Goal: Task Accomplishment & Management: Use online tool/utility

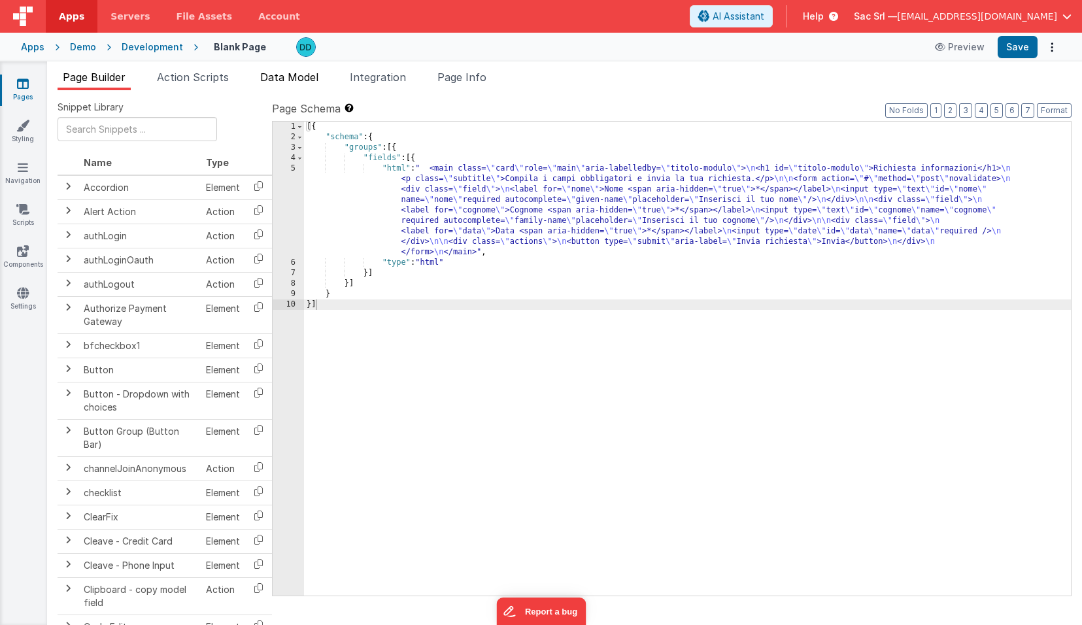
click at [298, 73] on span "Data Model" at bounding box center [289, 77] width 58 height 13
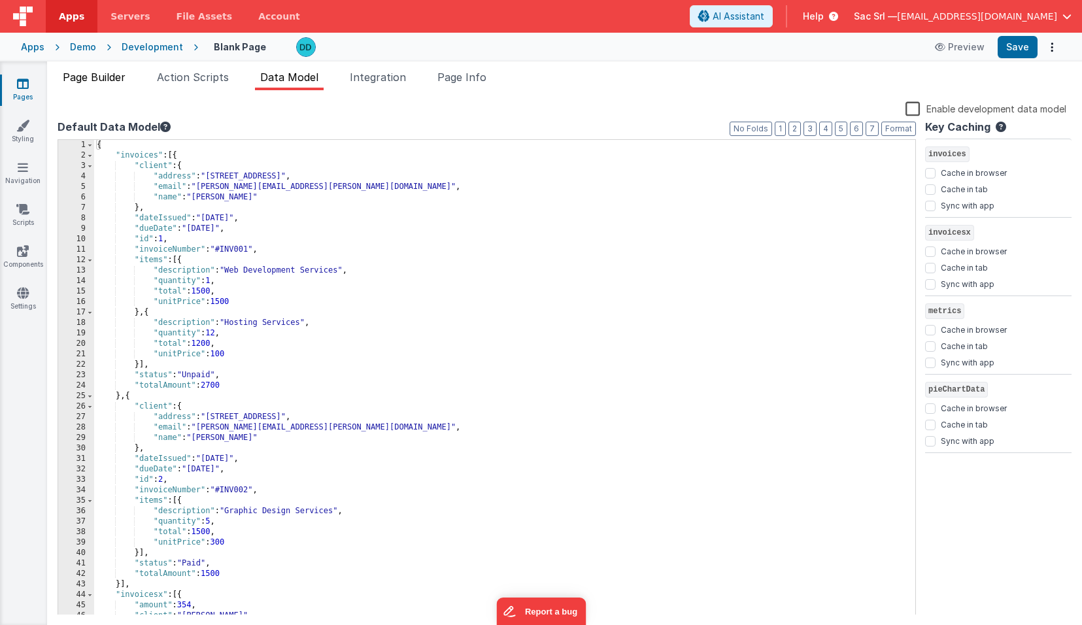
click at [97, 78] on span "Page Builder" at bounding box center [94, 77] width 63 height 13
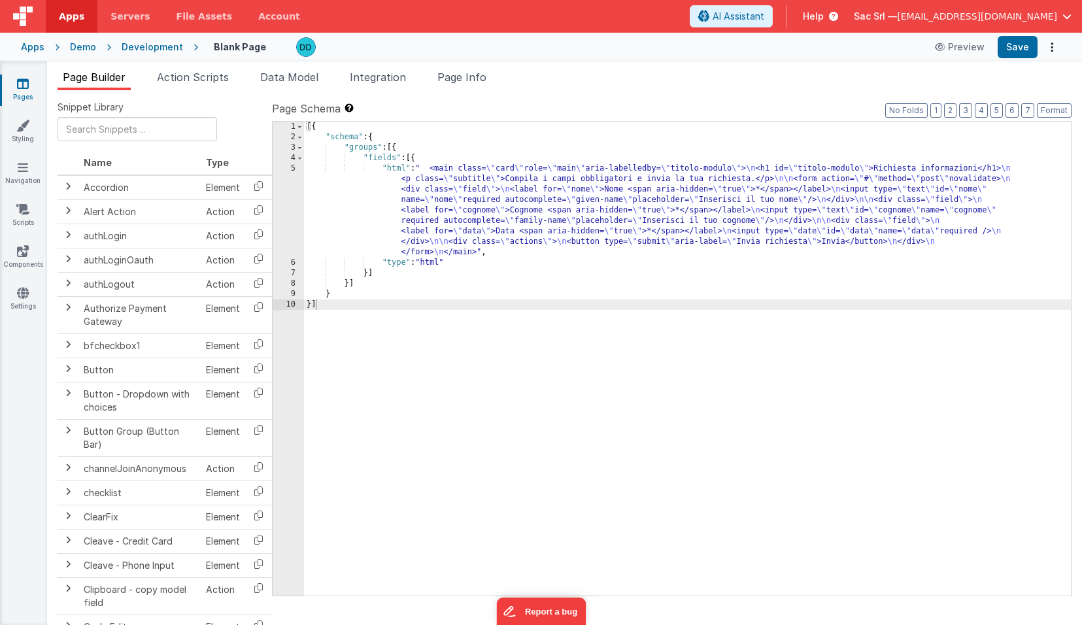
click at [86, 43] on div "Demo" at bounding box center [83, 47] width 26 height 13
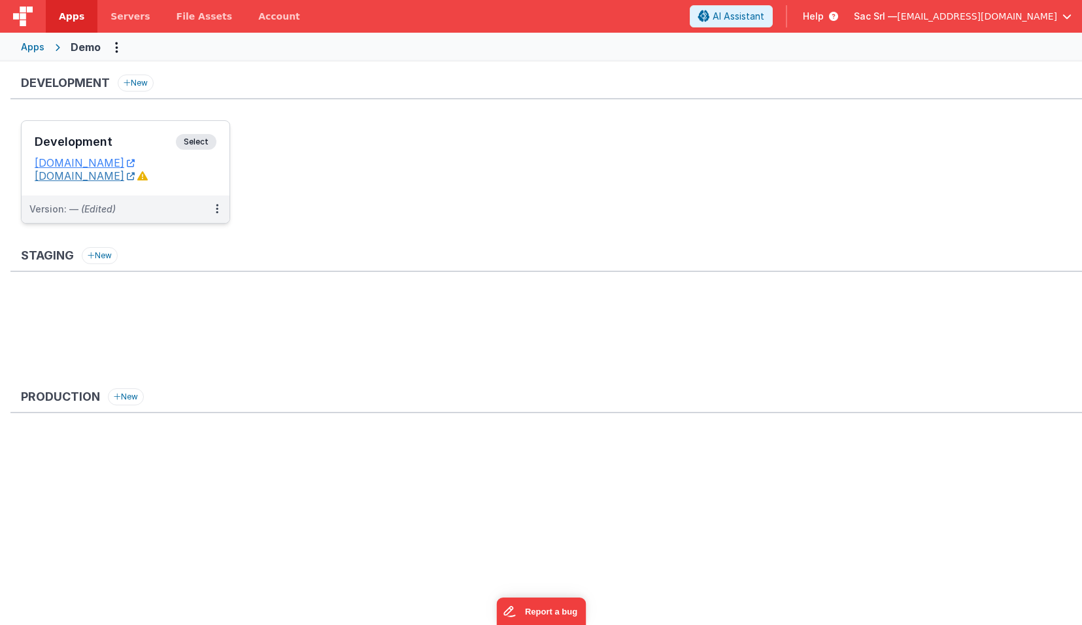
click at [135, 177] on icon at bounding box center [131, 176] width 8 height 1
click at [1010, 15] on span "[EMAIL_ADDRESS][DOMAIN_NAME]" at bounding box center [977, 16] width 160 height 13
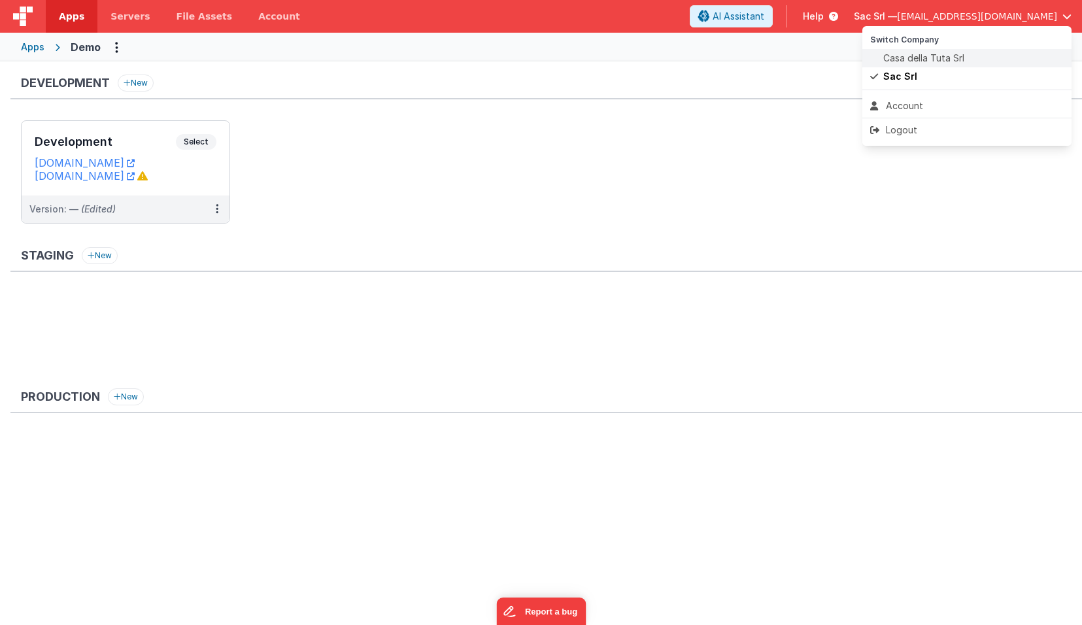
click at [938, 55] on span "Casa della Tuta Srl" at bounding box center [923, 58] width 81 height 13
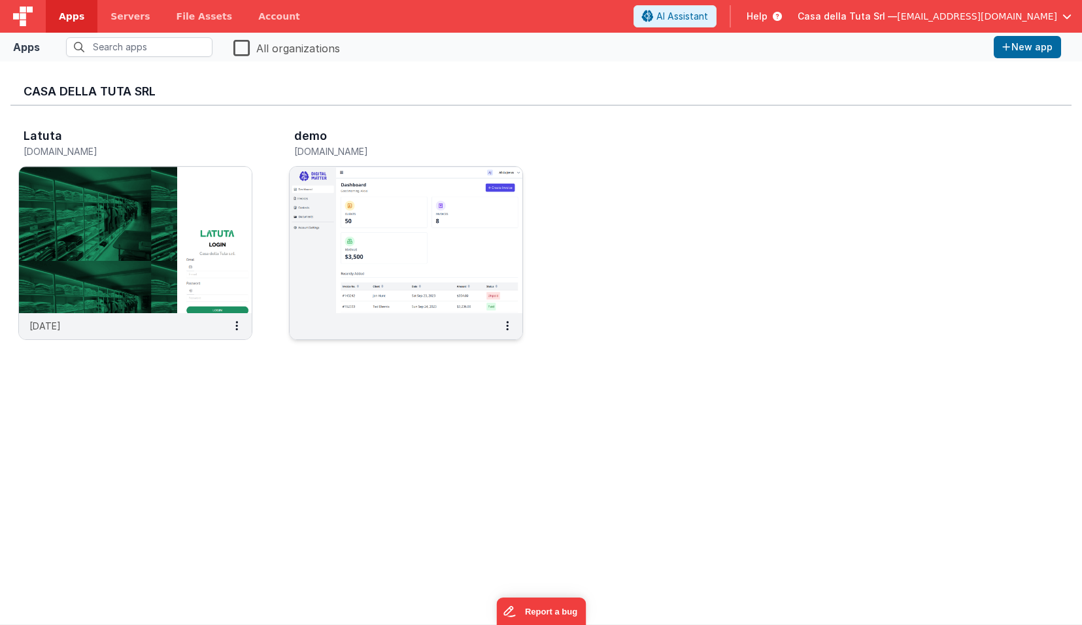
click at [373, 269] on img at bounding box center [406, 240] width 233 height 146
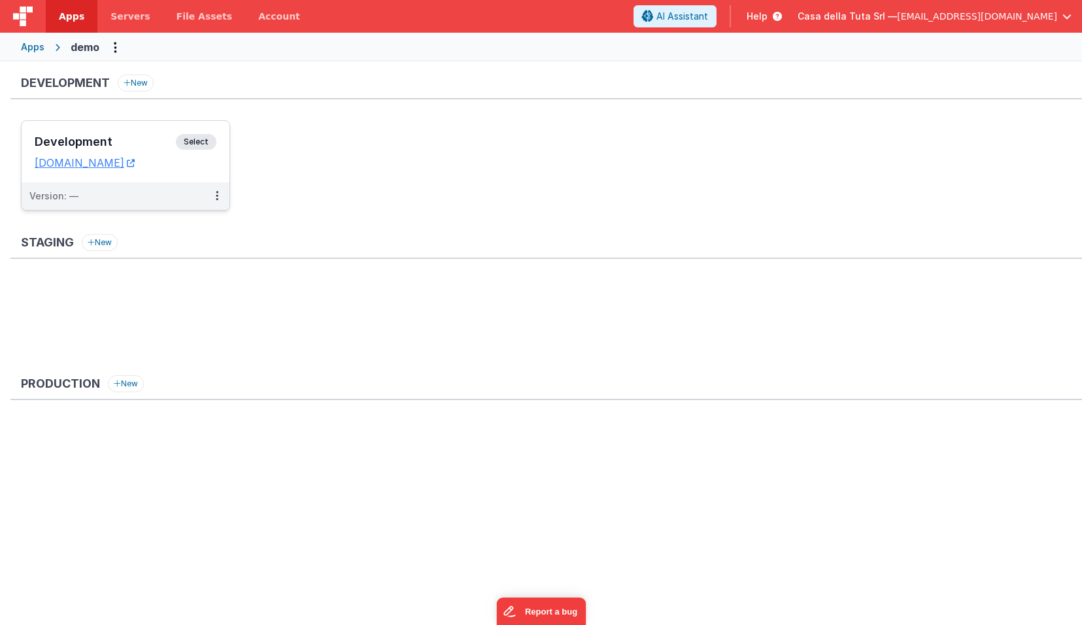
click at [201, 168] on dd "[DOMAIN_NAME]" at bounding box center [126, 162] width 182 height 13
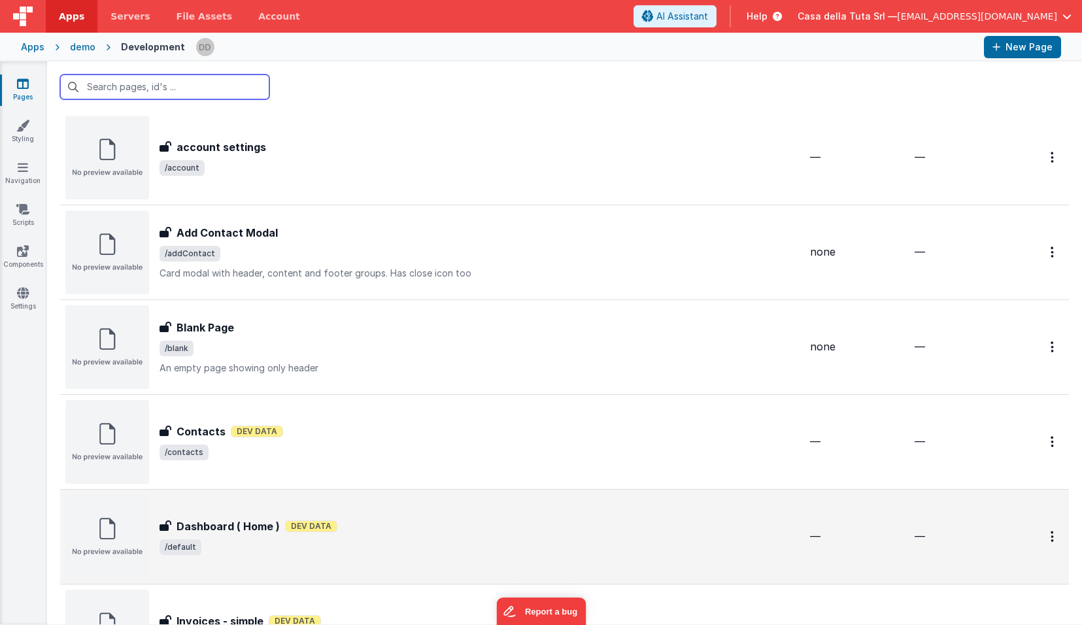
scroll to position [33, 0]
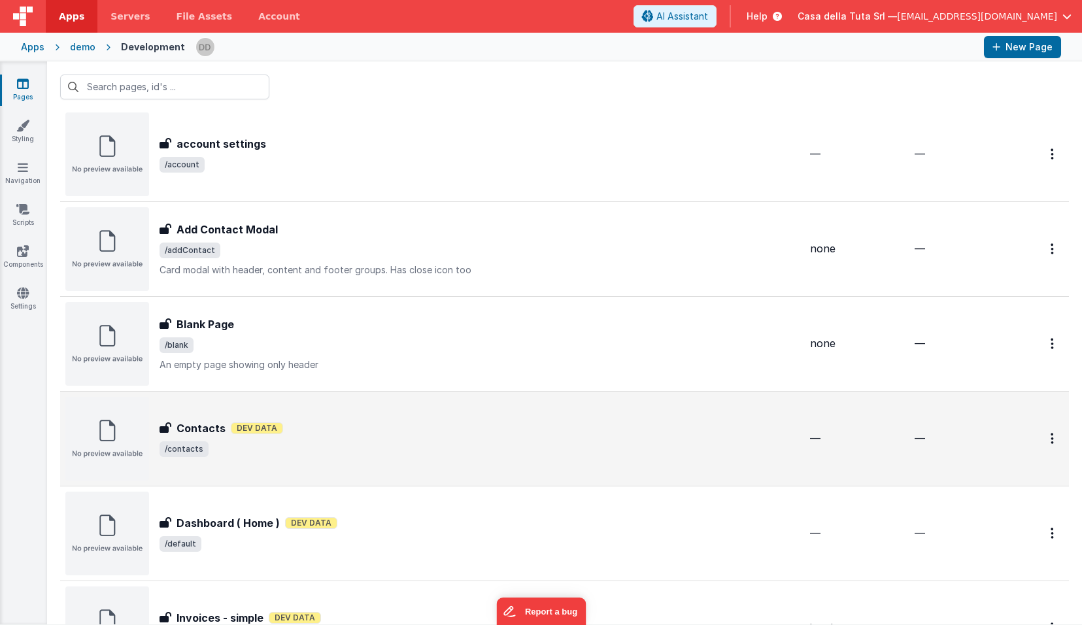
click at [385, 441] on span "/contacts" at bounding box center [480, 449] width 640 height 16
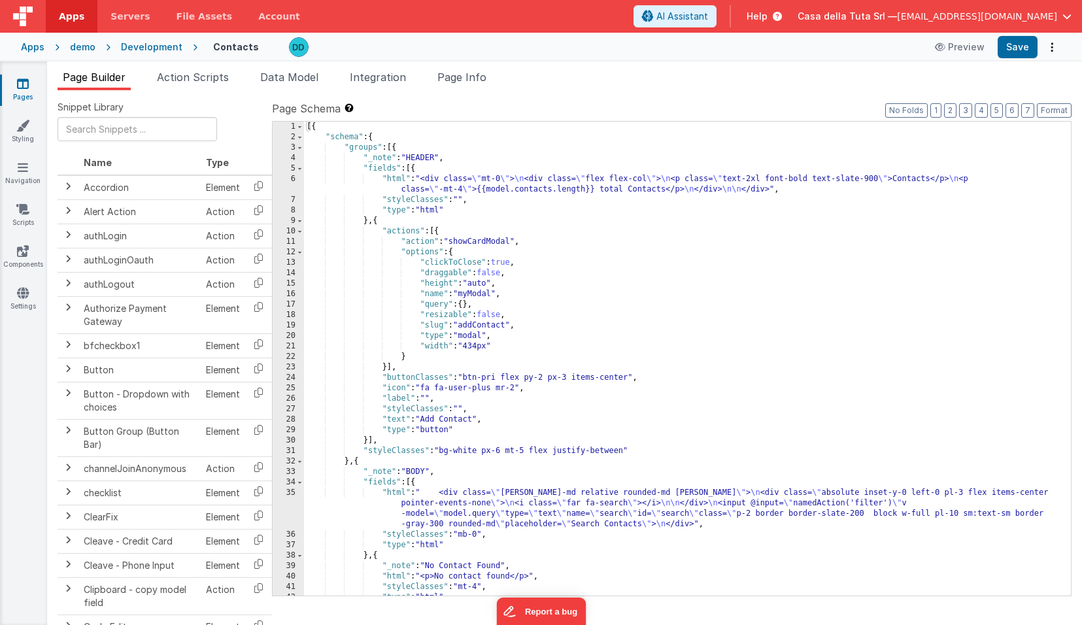
click at [291, 493] on div "35" at bounding box center [288, 509] width 31 height 42
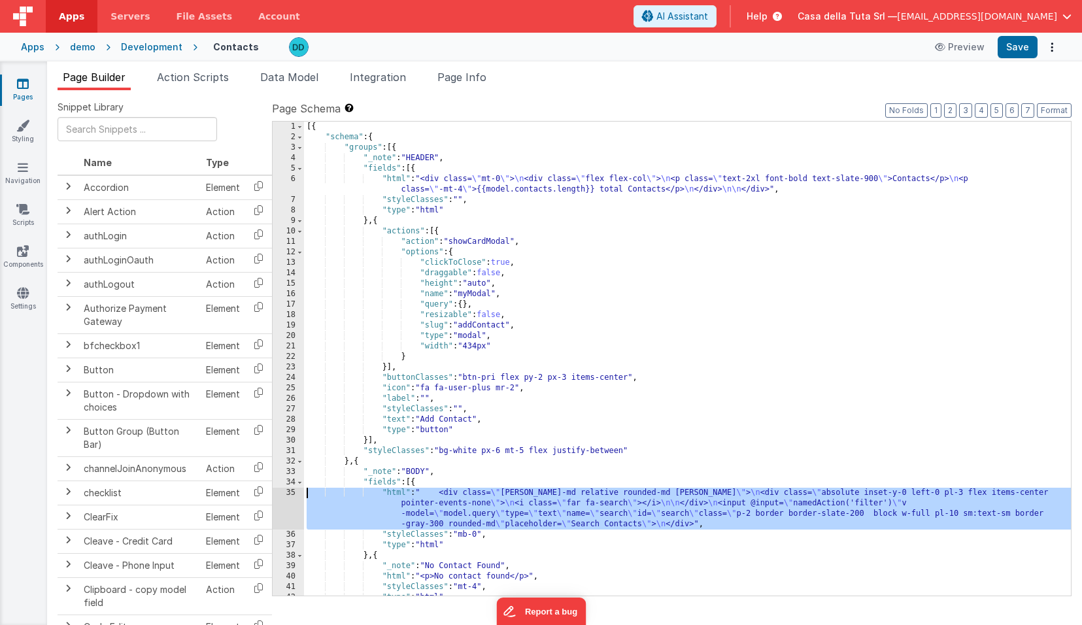
click at [290, 495] on div "35" at bounding box center [288, 509] width 31 height 42
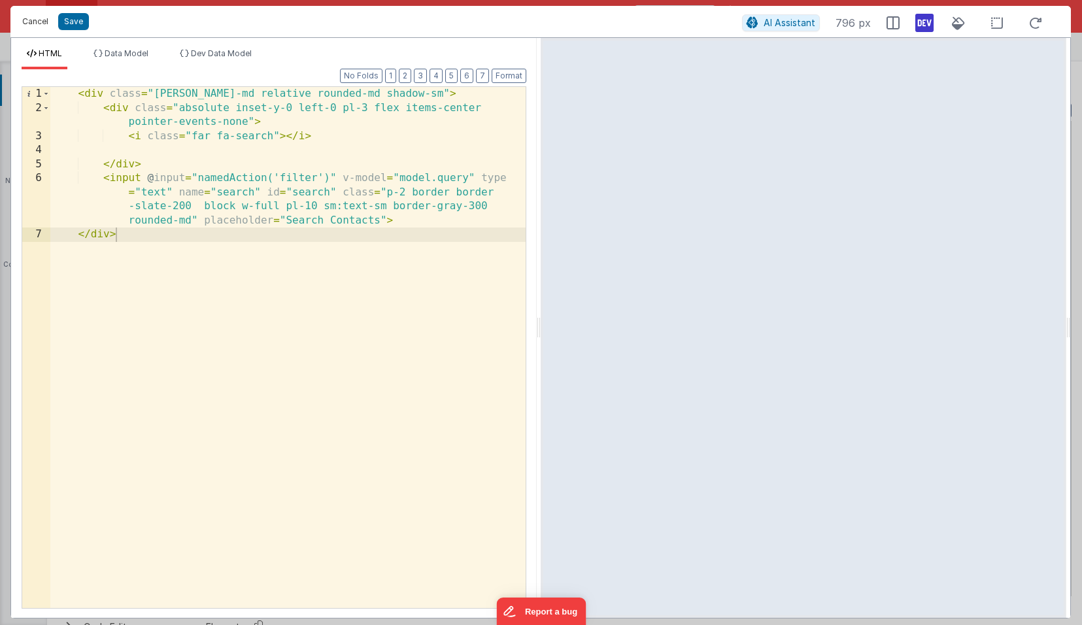
click at [37, 27] on button "Cancel" at bounding box center [35, 21] width 39 height 18
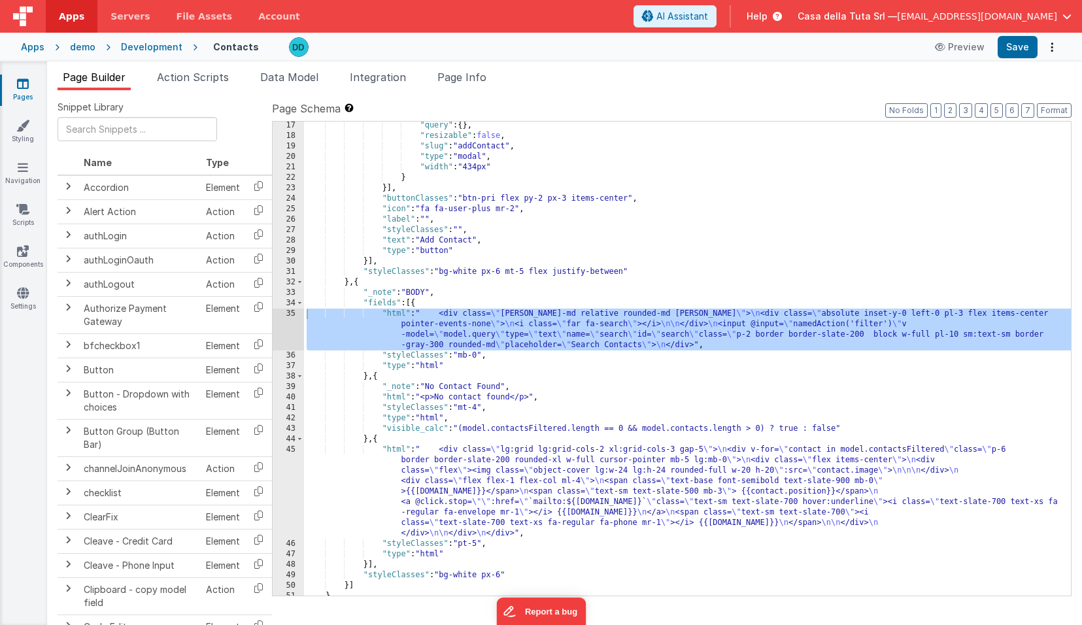
scroll to position [196, 0]
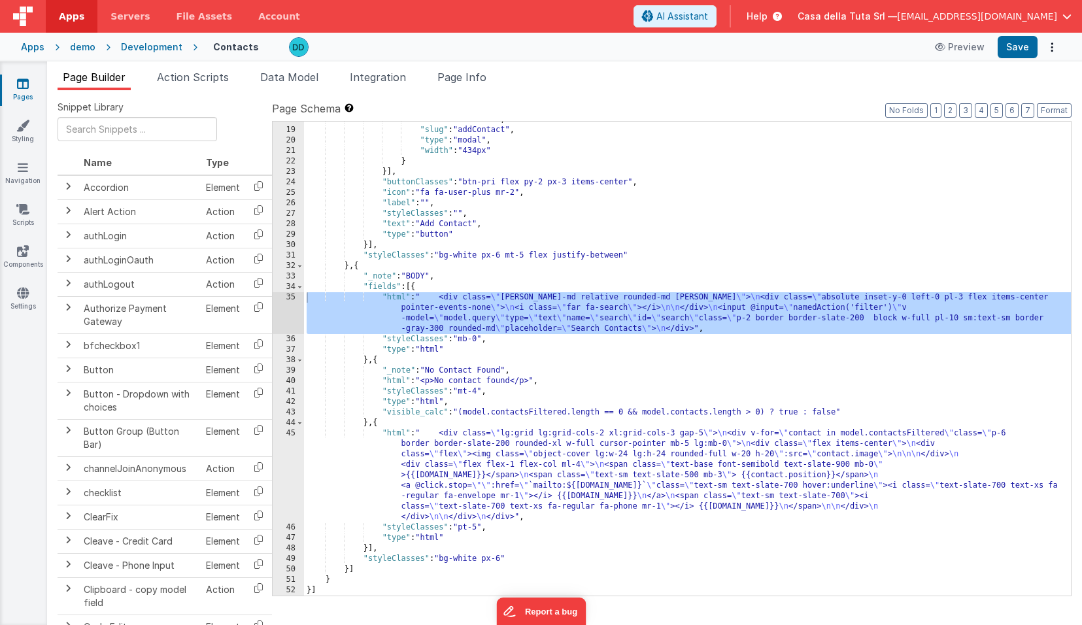
click at [351, 432] on div ""resizable" : false , "slug" : "addContact" , "type" : "modal" , "width" : "434…" at bounding box center [687, 361] width 767 height 495
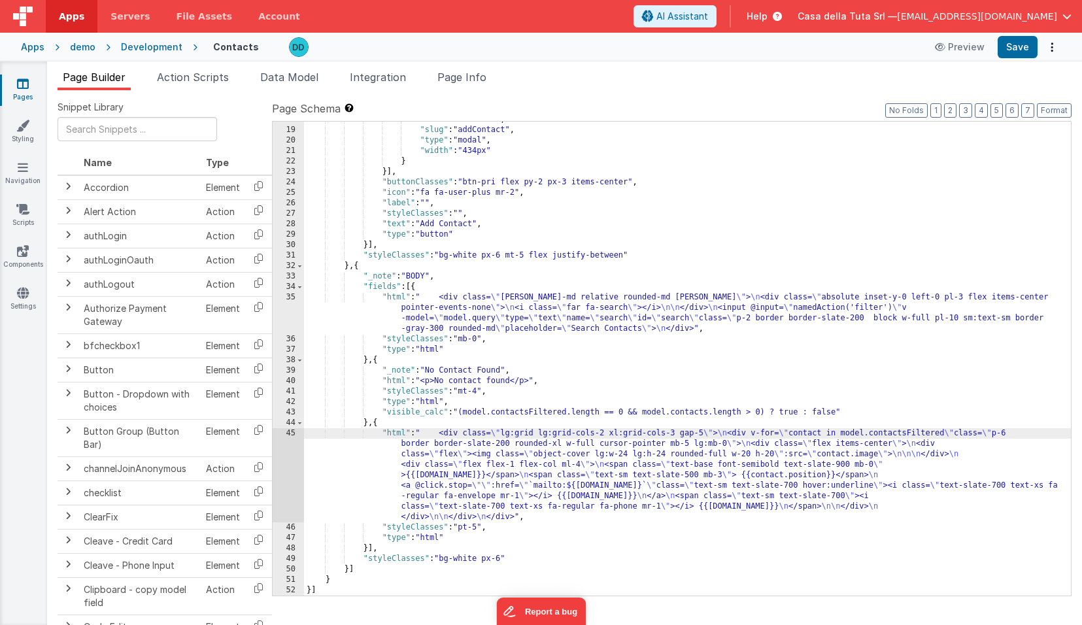
click at [286, 434] on div "45" at bounding box center [288, 475] width 31 height 94
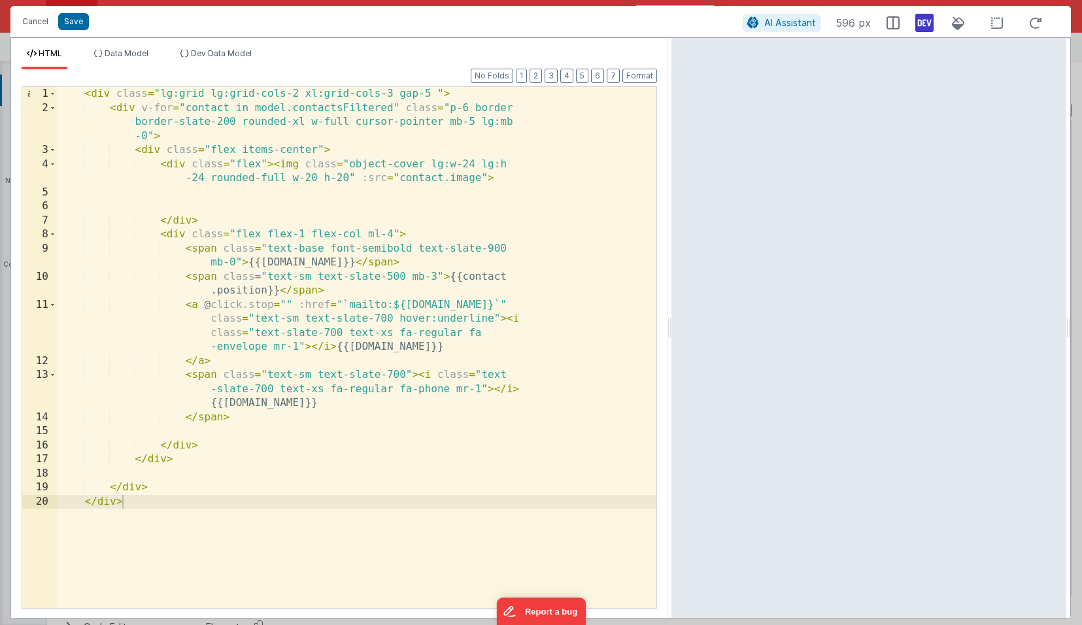
drag, startPoint x: 536, startPoint y: 329, endPoint x: 672, endPoint y: 339, distance: 136.4
click at [672, 339] on html "Cancel Save AI Assistant 596 px HTML Data Model Dev Data Model Format 7 6 5 4 3…" at bounding box center [541, 312] width 1082 height 625
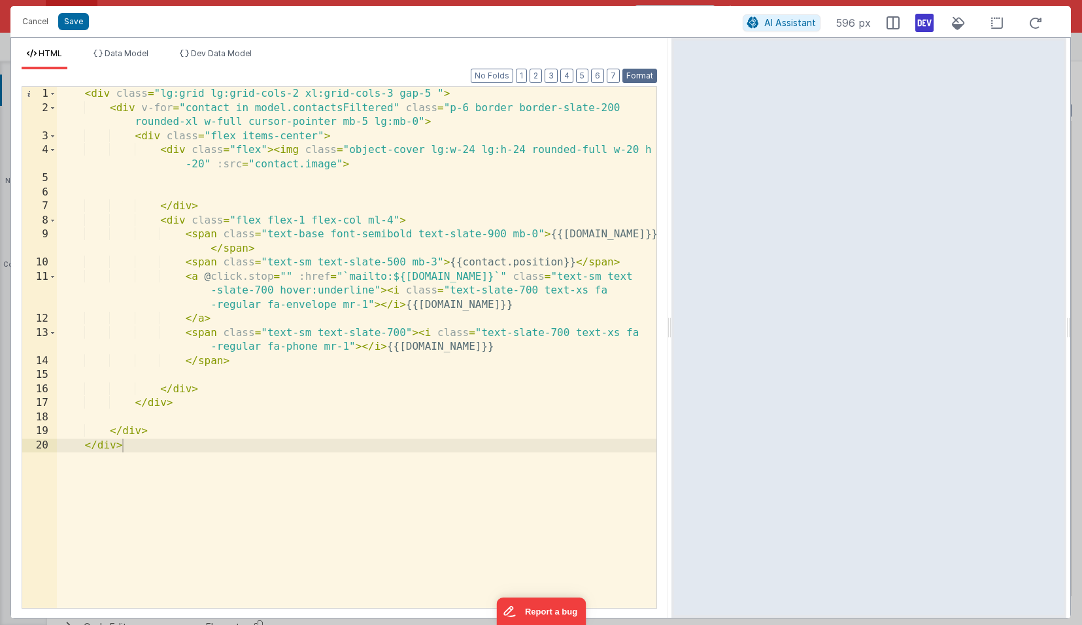
click at [636, 73] on button "Format" at bounding box center [639, 76] width 35 height 14
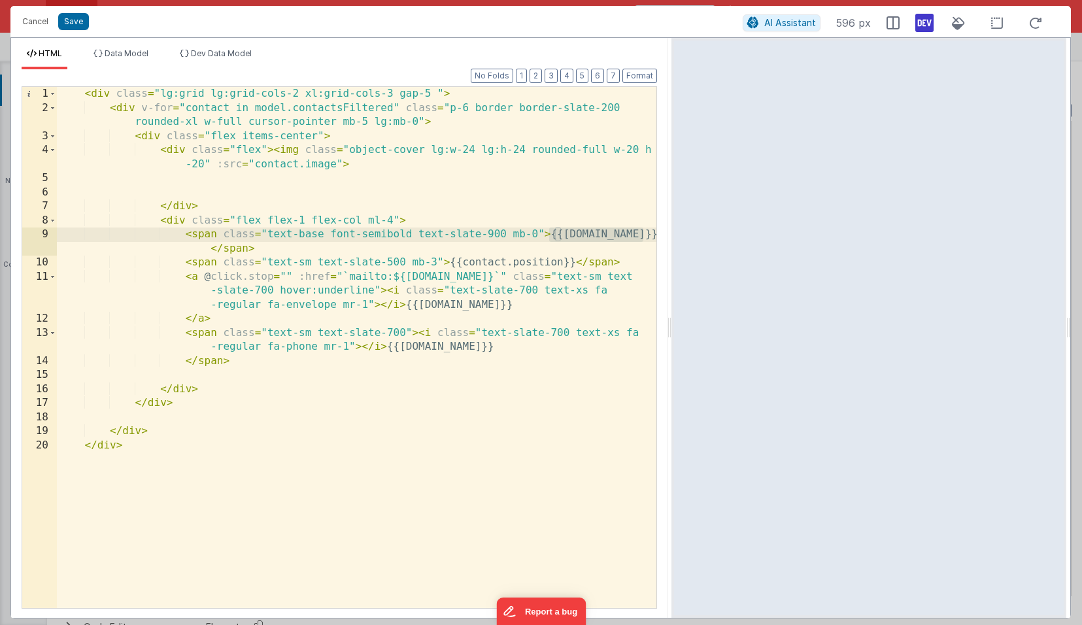
drag, startPoint x: 549, startPoint y: 235, endPoint x: 650, endPoint y: 237, distance: 101.4
click at [650, 237] on div "< div class = "lg:grid lg:grid-cols-2 xl:grid-cols-3 gap-5 " > < div v-for = "c…" at bounding box center [357, 361] width 600 height 549
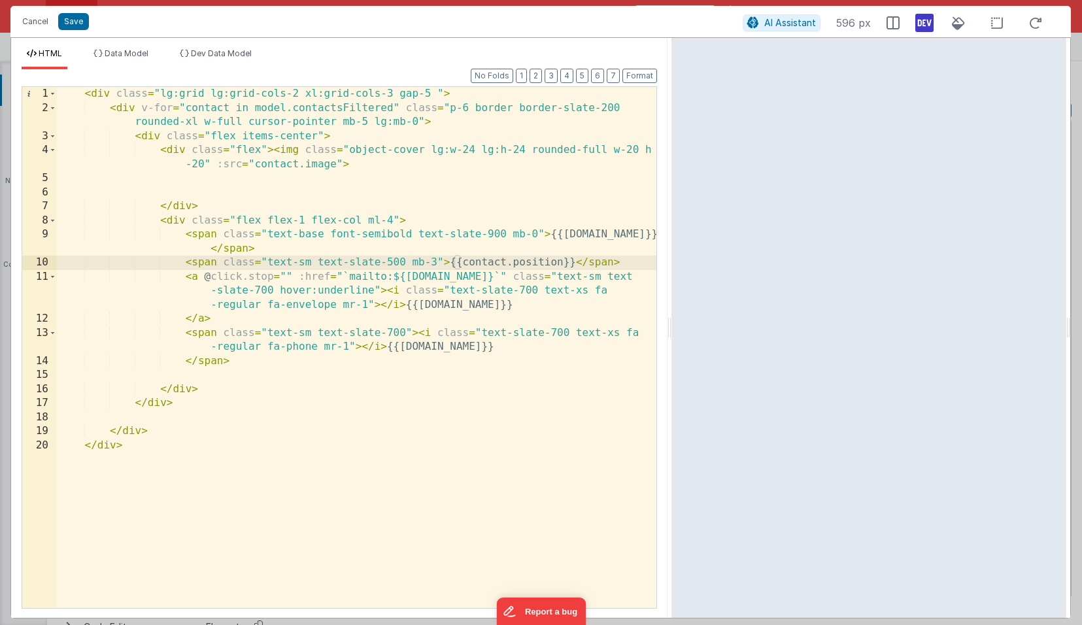
click at [583, 265] on div "< div class = "lg:grid lg:grid-cols-2 xl:grid-cols-3 gap-5 " > < div v-for = "c…" at bounding box center [357, 361] width 600 height 549
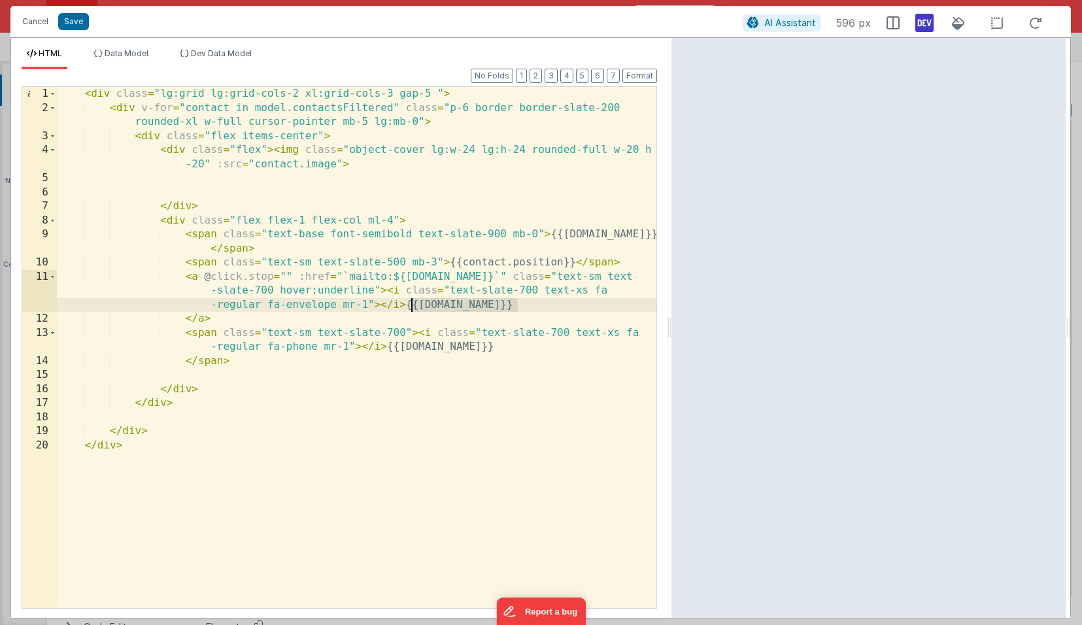
click at [551, 307] on div "< div class = "lg:grid lg:grid-cols-2 xl:grid-cols-3 gap-5 " > < div v-for = "c…" at bounding box center [357, 361] width 600 height 549
drag, startPoint x: 411, startPoint y: 303, endPoint x: 449, endPoint y: 326, distance: 44.5
click at [411, 303] on div "< div class = "lg:grid lg:grid-cols-2 xl:grid-cols-3 gap-5 " > < div v-for = "c…" at bounding box center [357, 361] width 600 height 549
click at [40, 24] on button "Cancel" at bounding box center [35, 21] width 39 height 18
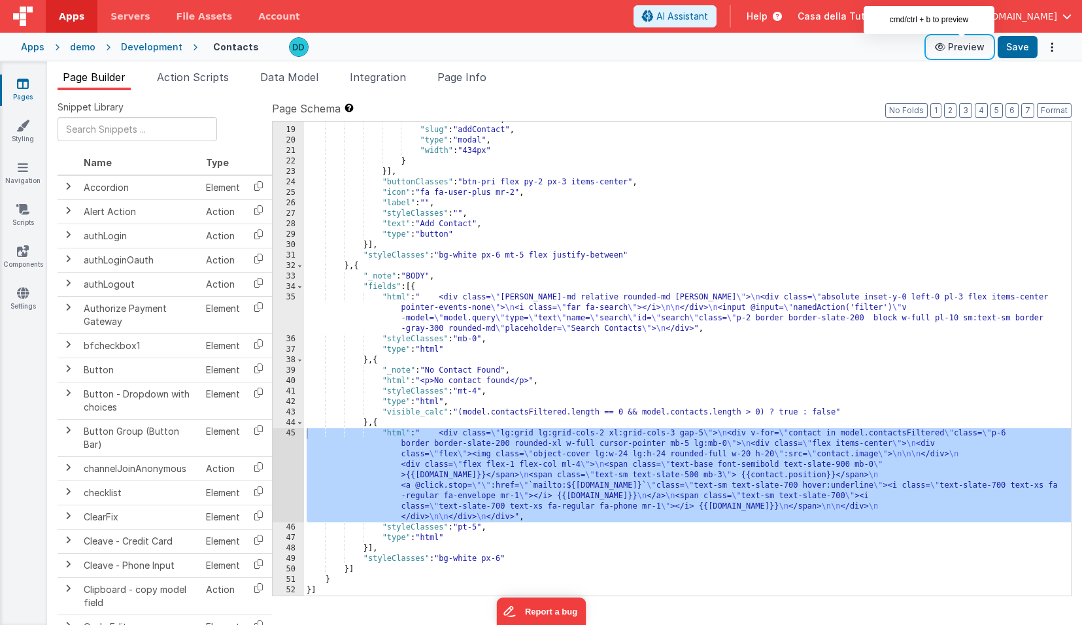
click at [965, 46] on button "Preview" at bounding box center [959, 47] width 65 height 21
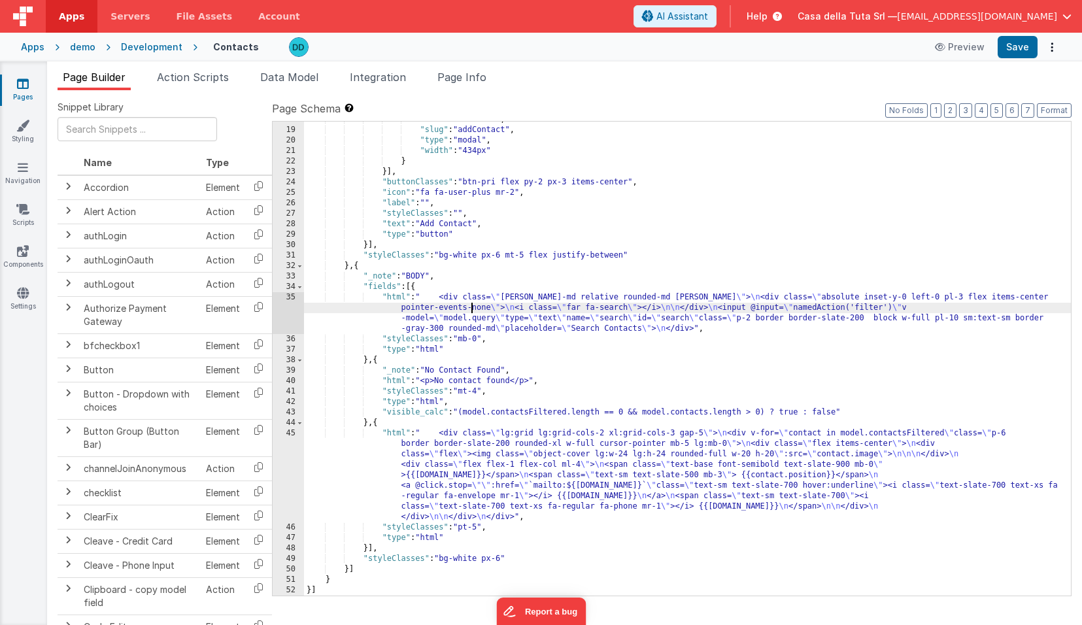
drag, startPoint x: 469, startPoint y: 305, endPoint x: 448, endPoint y: 303, distance: 21.7
click at [469, 305] on div ""resizable" : false , "slug" : "addContact" , "type" : "modal" , "width" : "434…" at bounding box center [687, 361] width 767 height 495
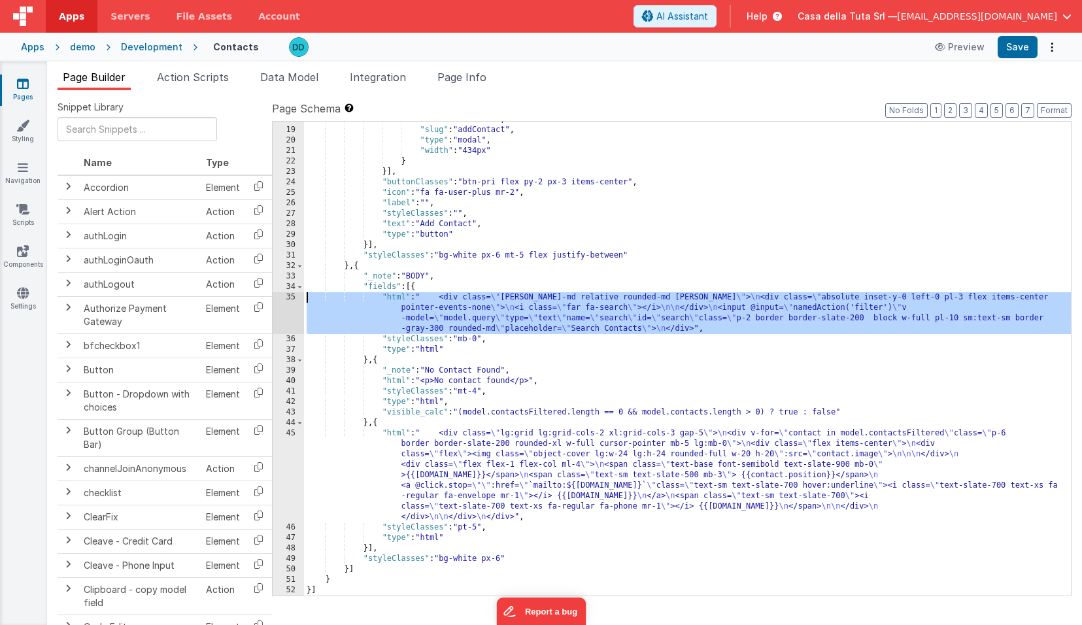
click at [289, 298] on div "35" at bounding box center [288, 313] width 31 height 42
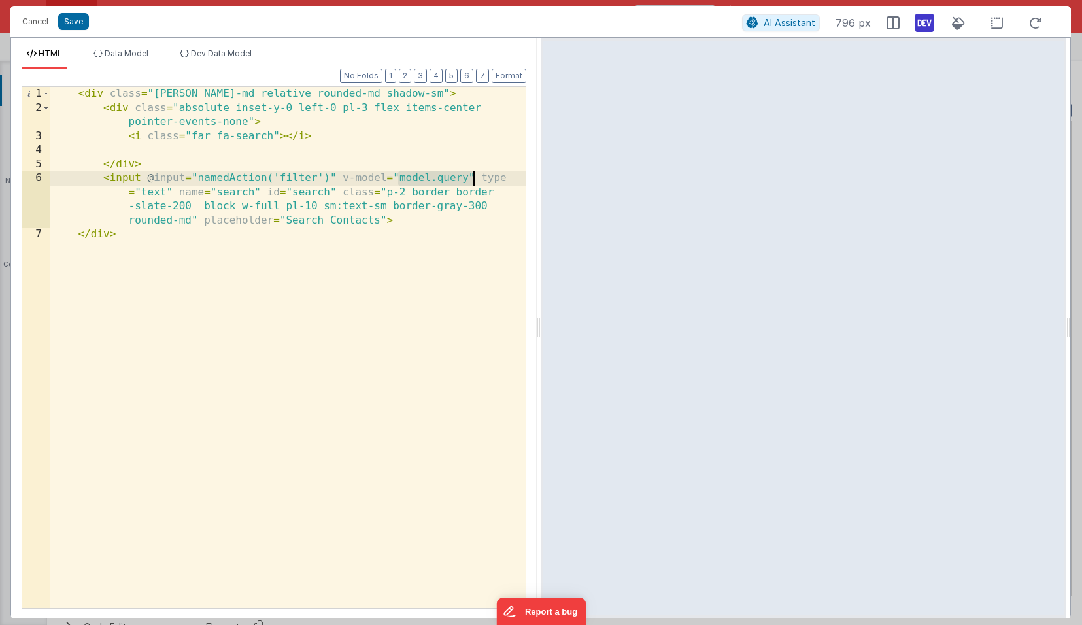
drag, startPoint x: 398, startPoint y: 177, endPoint x: 473, endPoint y: 177, distance: 74.5
click at [473, 177] on div "< div class = "max-w-md relative rounded-md shadow-sm" > < div class = "absolut…" at bounding box center [287, 361] width 475 height 549
click at [107, 51] on span "Data Model" at bounding box center [127, 53] width 44 height 10
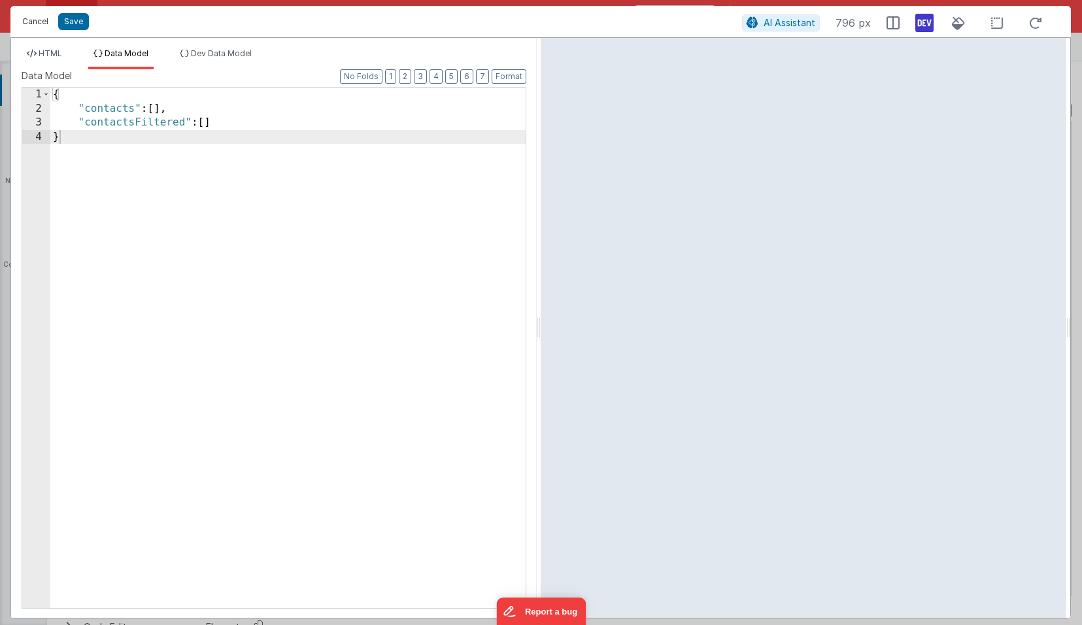
click at [46, 24] on button "Cancel" at bounding box center [35, 21] width 39 height 18
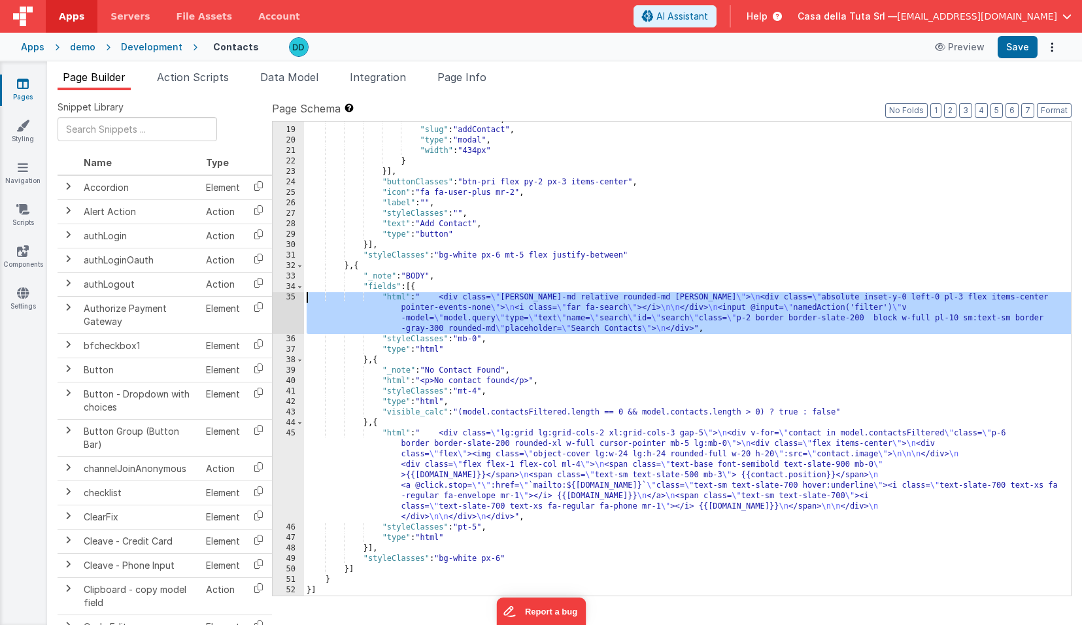
click at [291, 296] on div "35" at bounding box center [288, 313] width 31 height 42
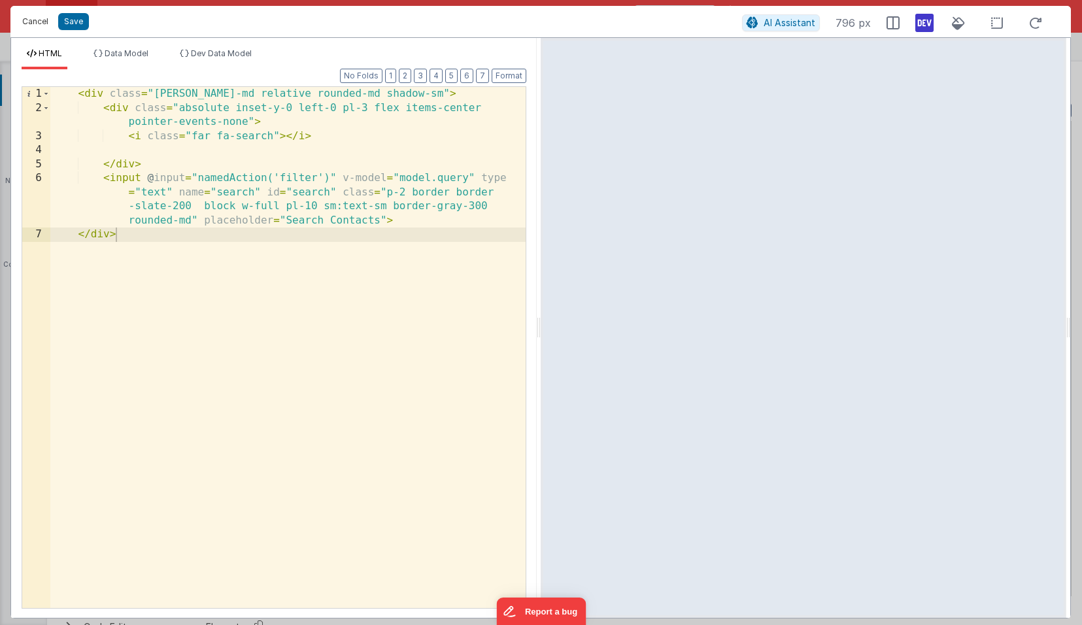
click at [40, 27] on button "Cancel" at bounding box center [35, 21] width 39 height 18
